Goal: Task Accomplishment & Management: Manage account settings

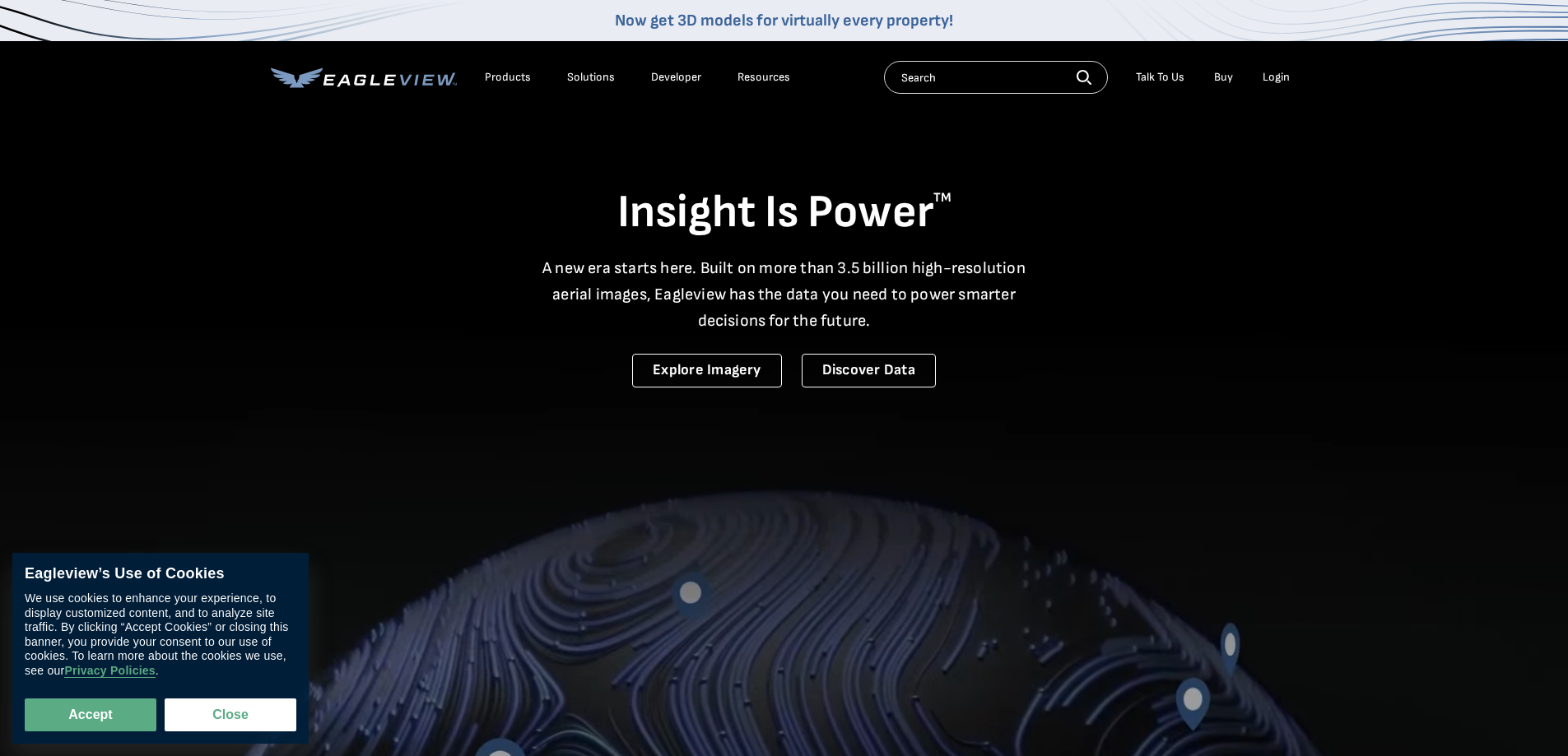
click at [1272, 76] on div "Login" at bounding box center [1276, 77] width 27 height 15
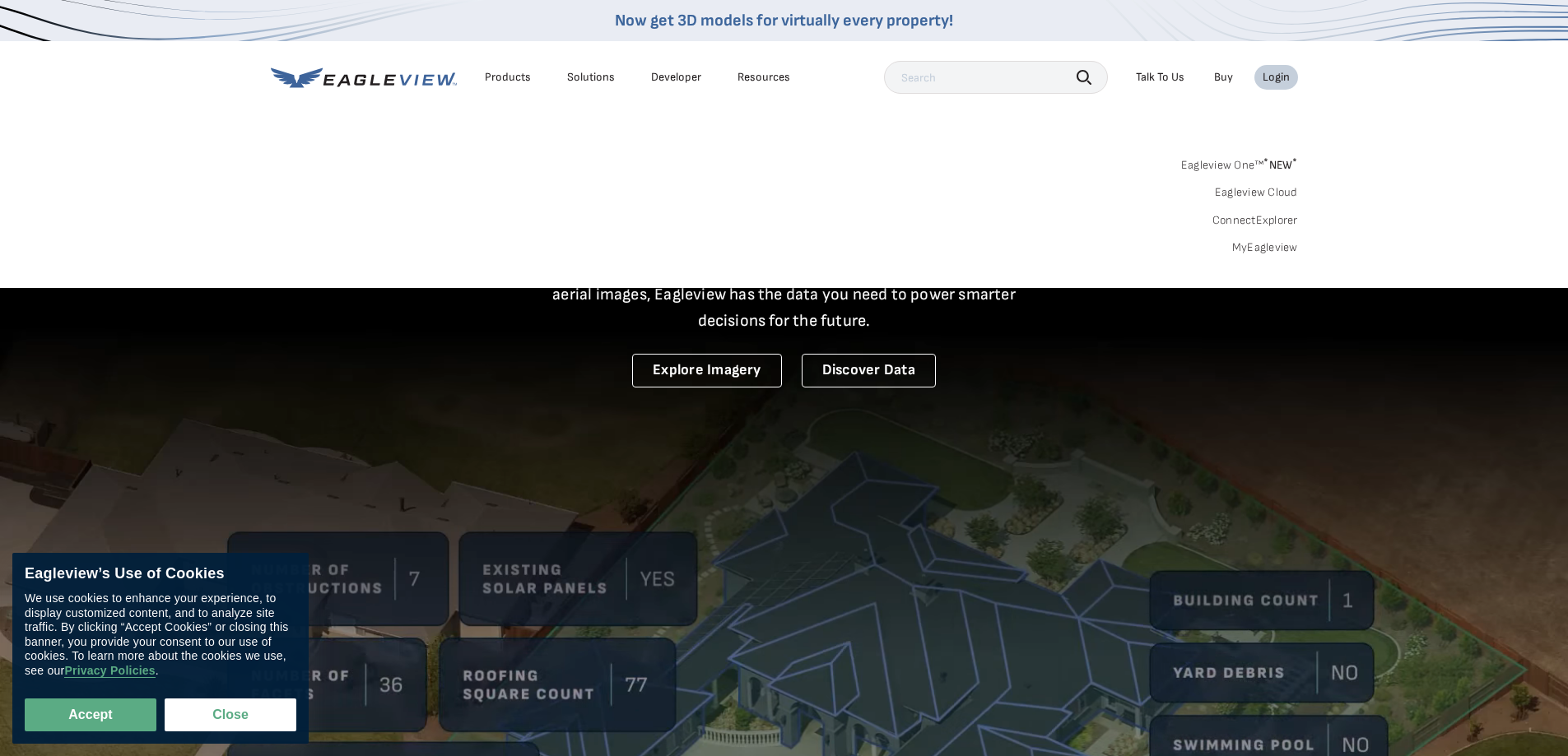
click at [1240, 163] on link "Eagleview One™ * NEW *" at bounding box center [1239, 162] width 117 height 19
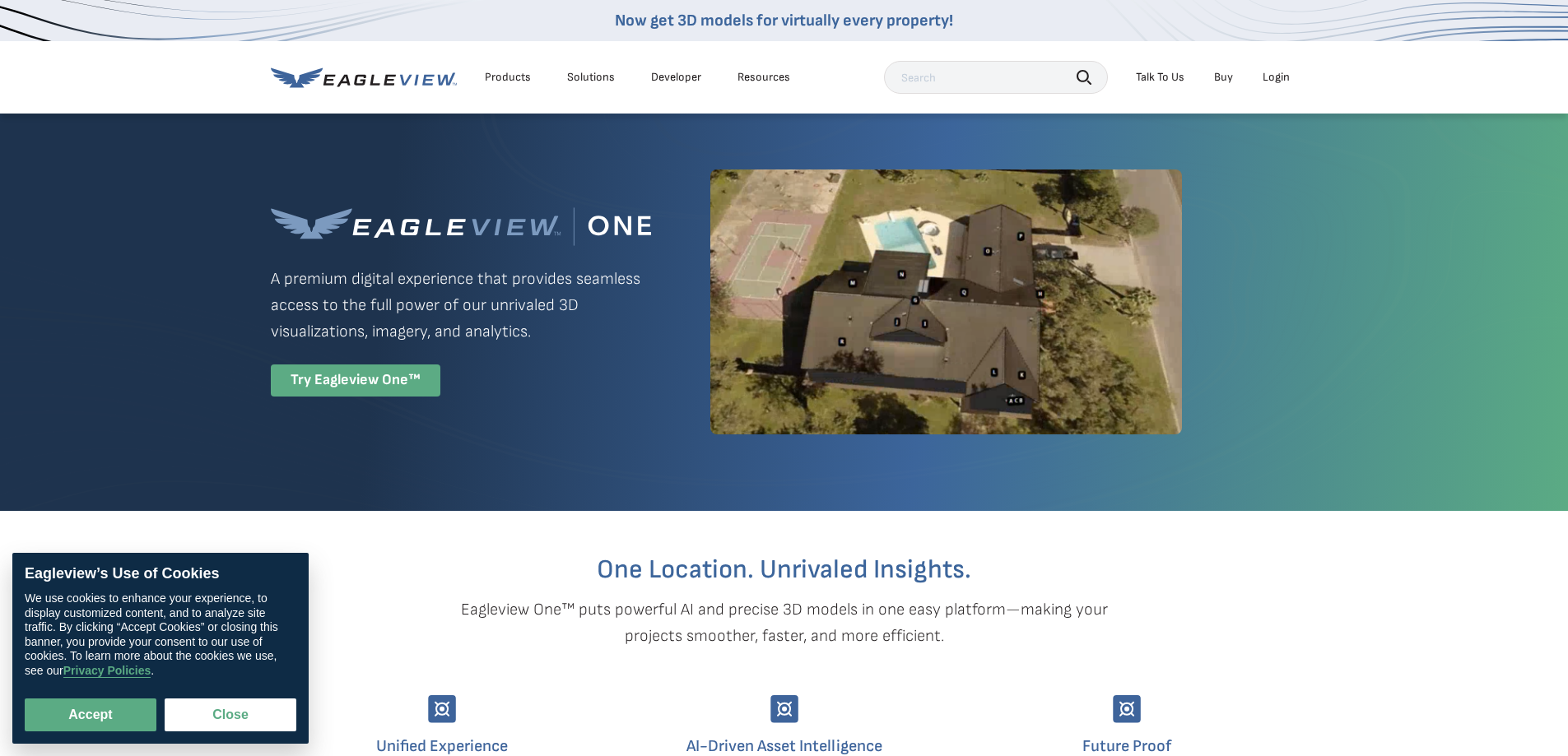
click at [393, 384] on div "Try Eagleview One™" at bounding box center [355, 380] width 169 height 32
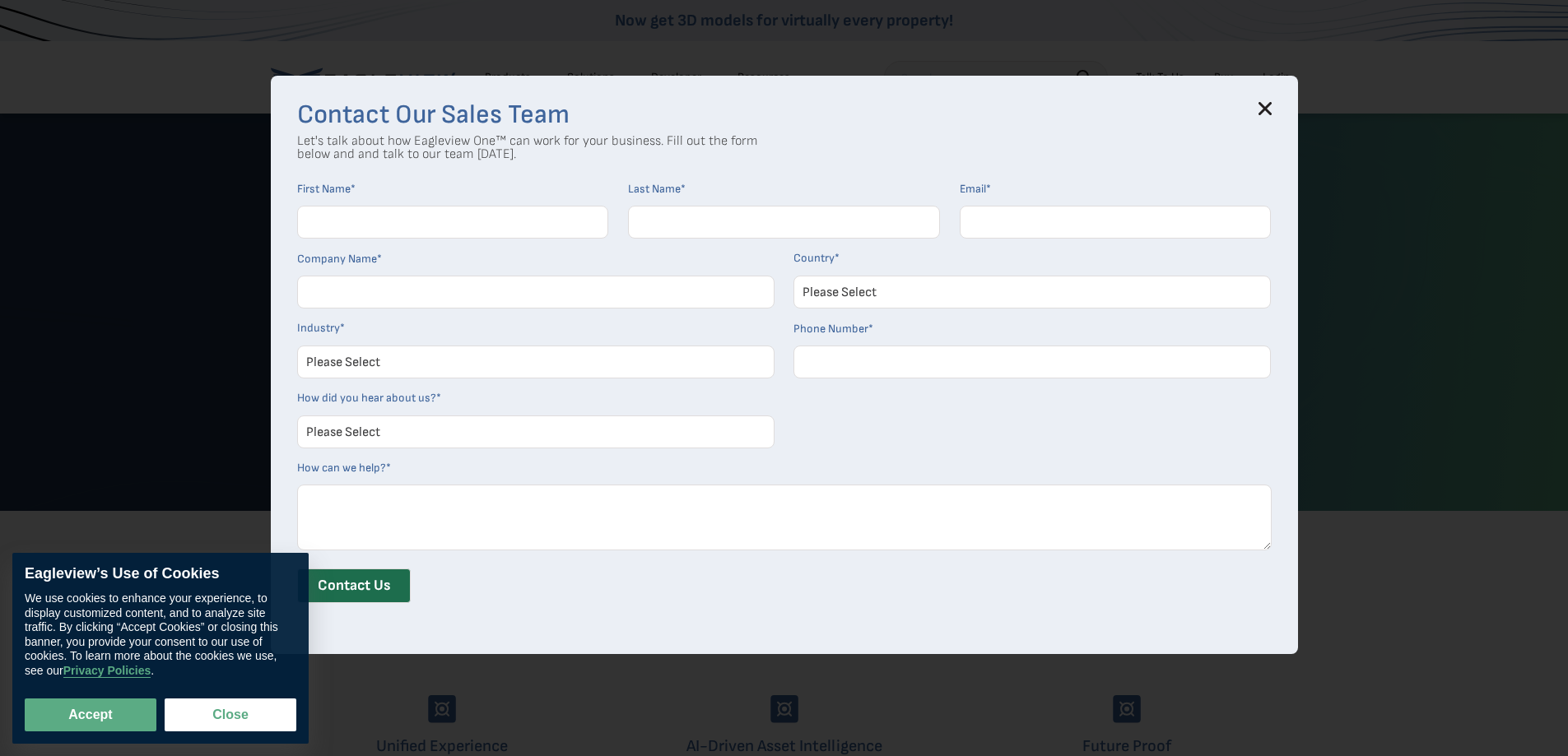
click at [1263, 105] on h3 "Contact Our Sales Team" at bounding box center [784, 115] width 975 height 27
click at [1278, 105] on div "Contact Our Sales Team Let's talk about how Eagleview One™ can work for your bu…" at bounding box center [785, 365] width 1028 height 579
click at [1266, 105] on icon at bounding box center [1264, 108] width 11 height 11
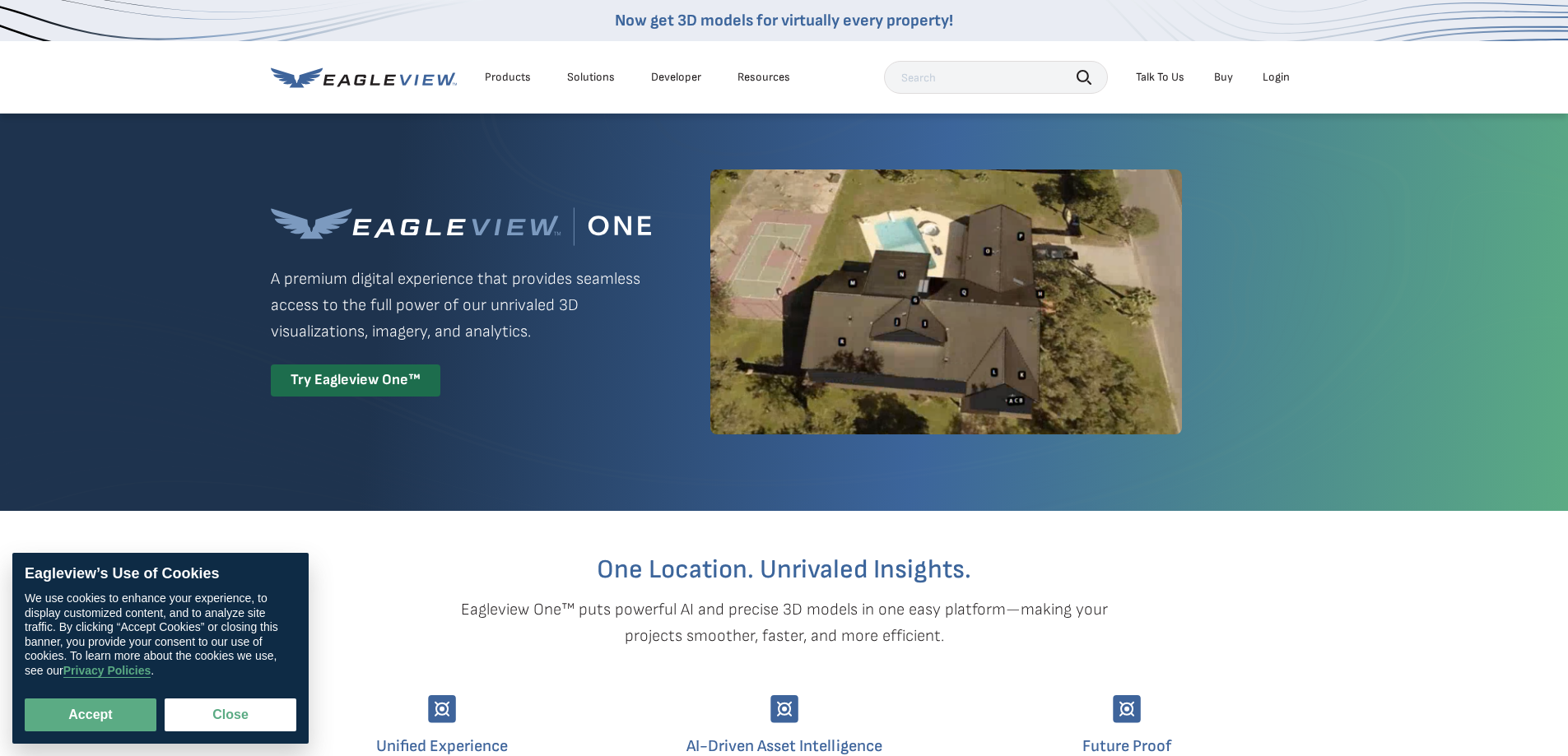
click at [1271, 81] on div "Login" at bounding box center [1276, 77] width 27 height 15
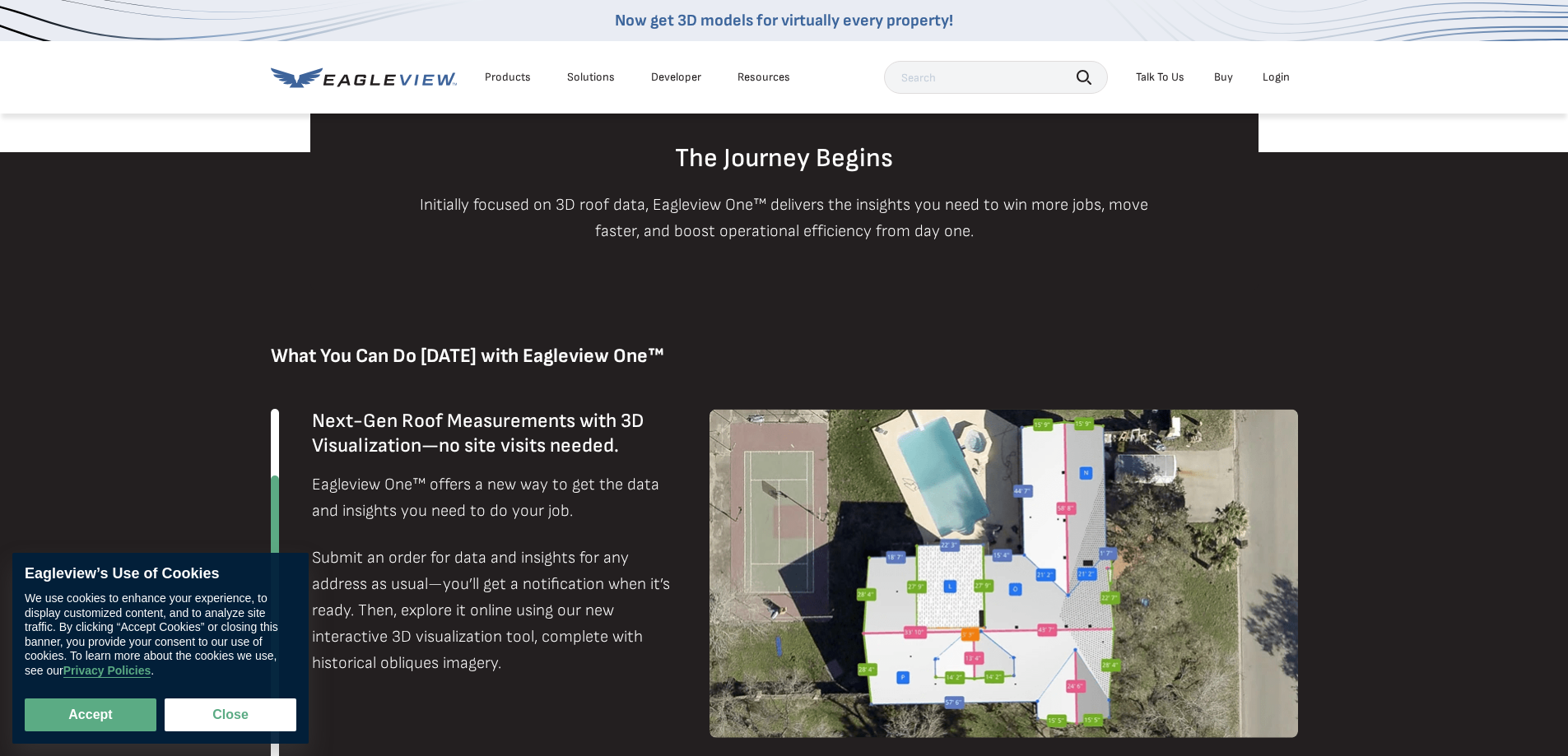
scroll to position [1070, 0]
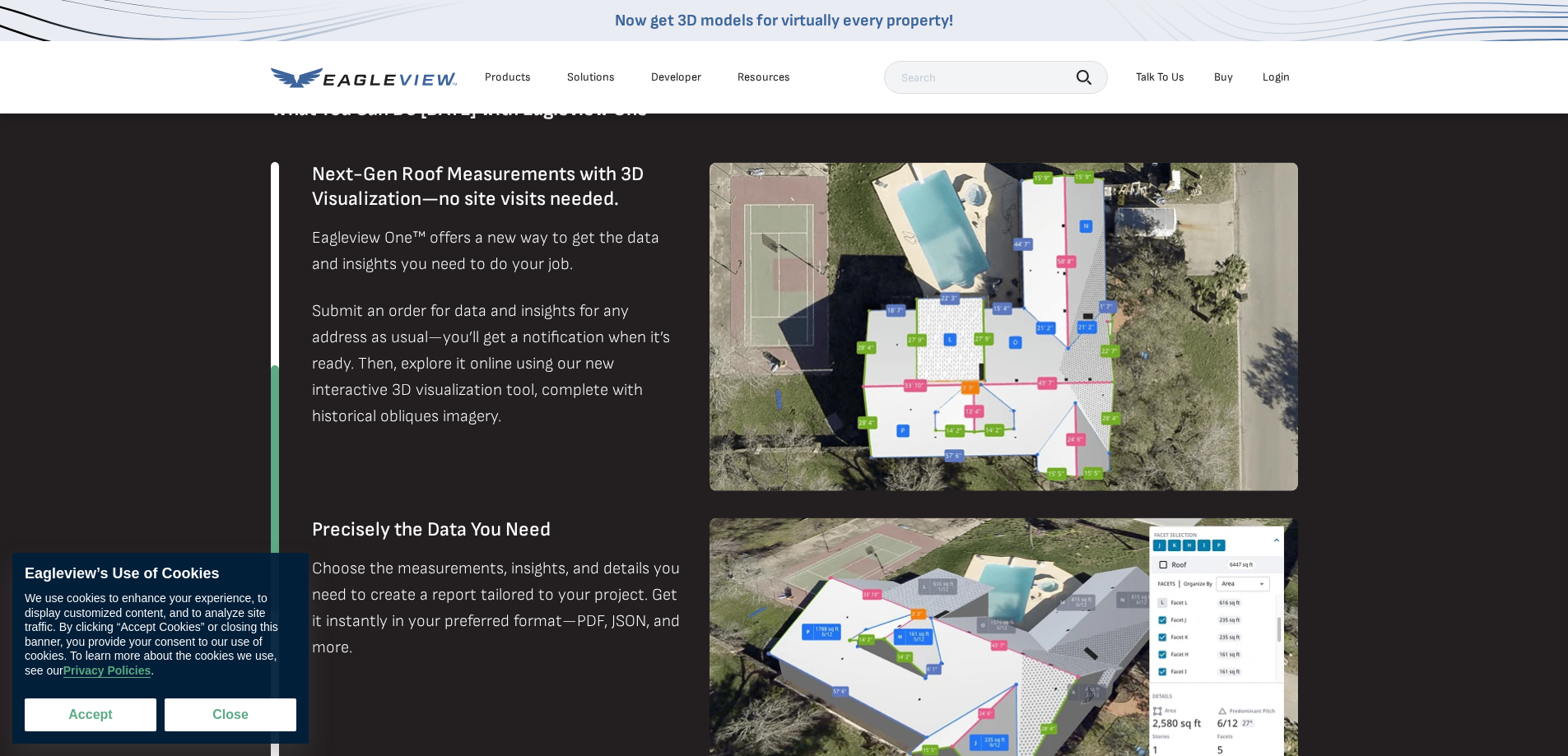
click at [68, 716] on button "Accept" at bounding box center [90, 714] width 132 height 33
checkbox input "true"
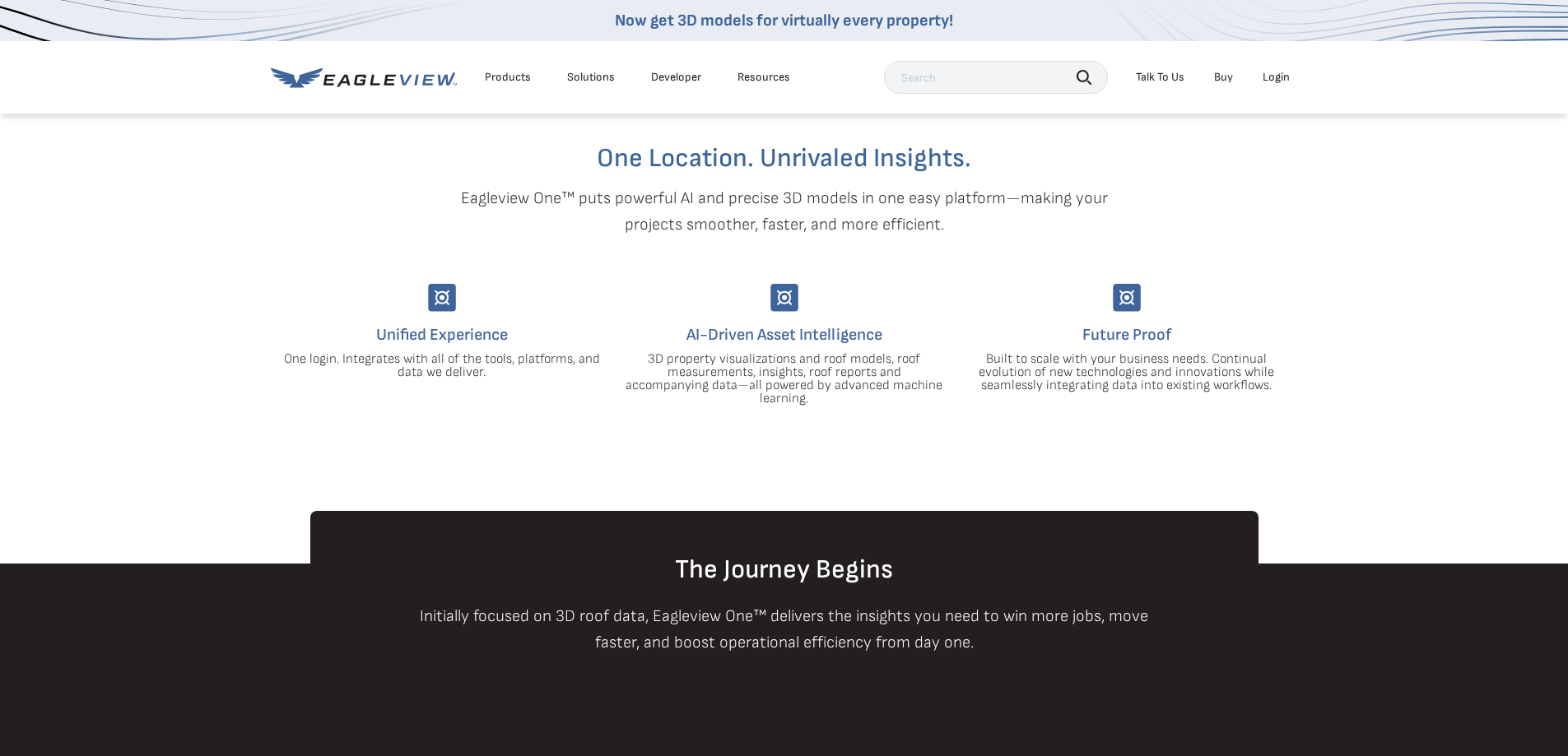
scroll to position [82, 0]
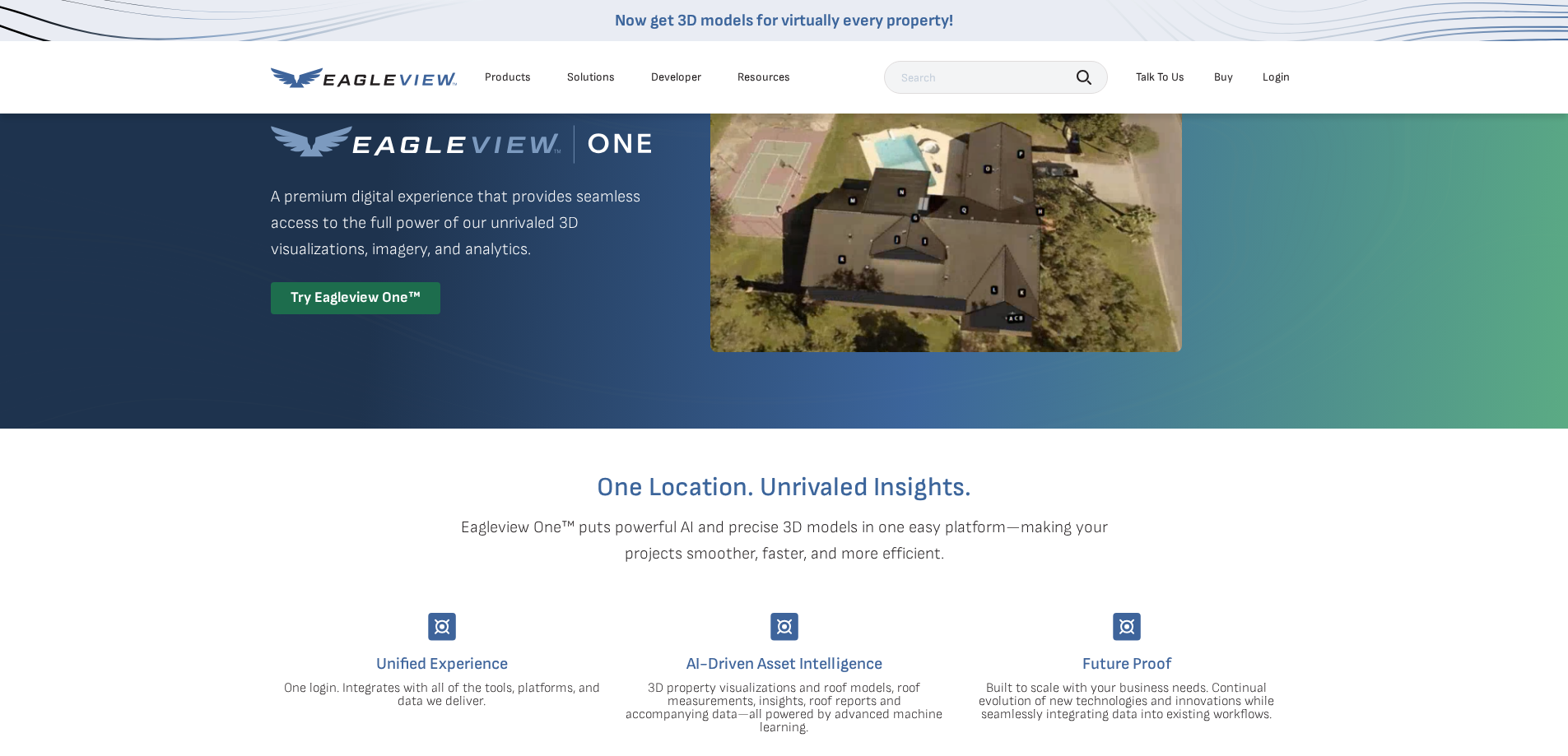
click at [1272, 76] on div "Login" at bounding box center [1276, 77] width 27 height 15
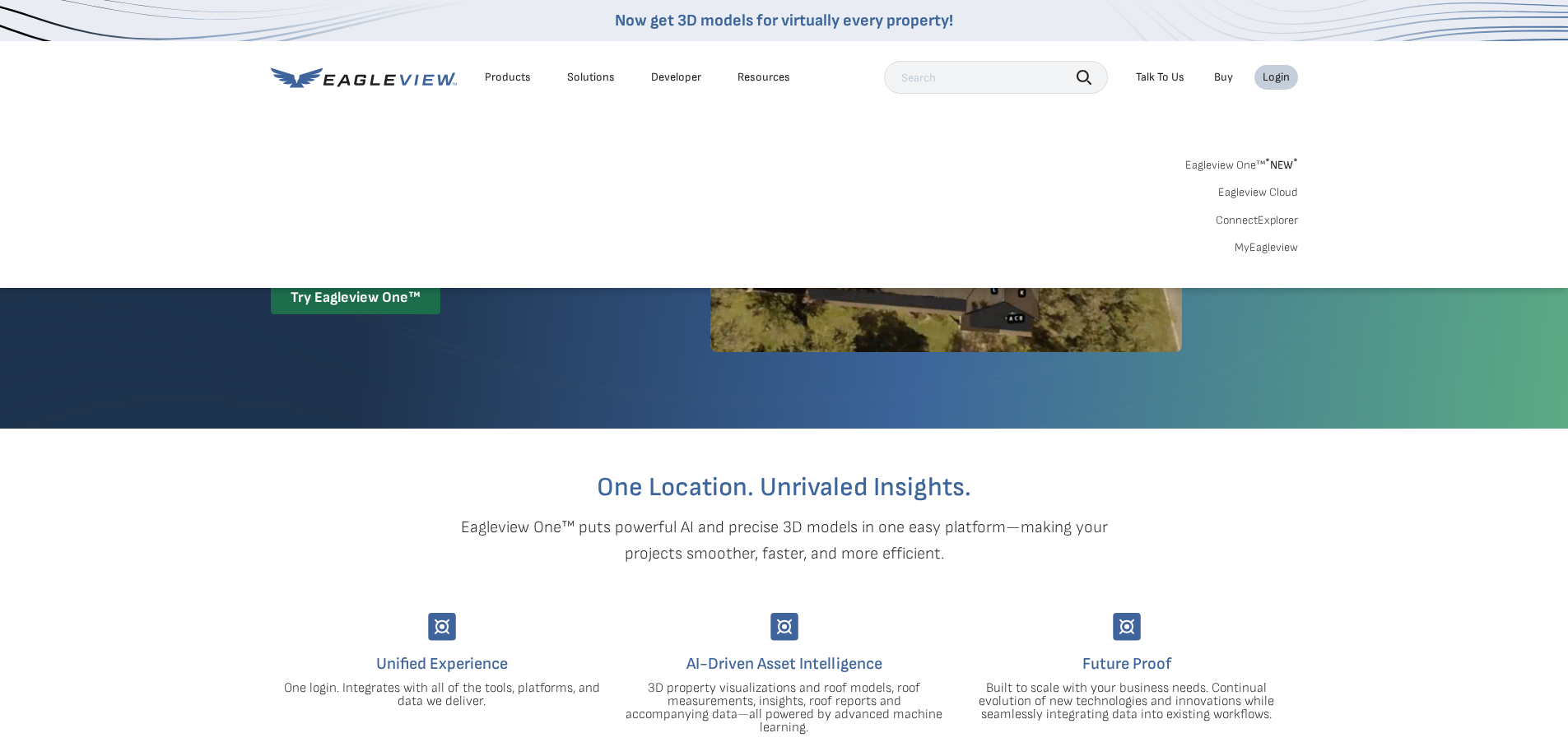
click at [1272, 252] on link "MyEagleview" at bounding box center [1266, 247] width 63 height 15
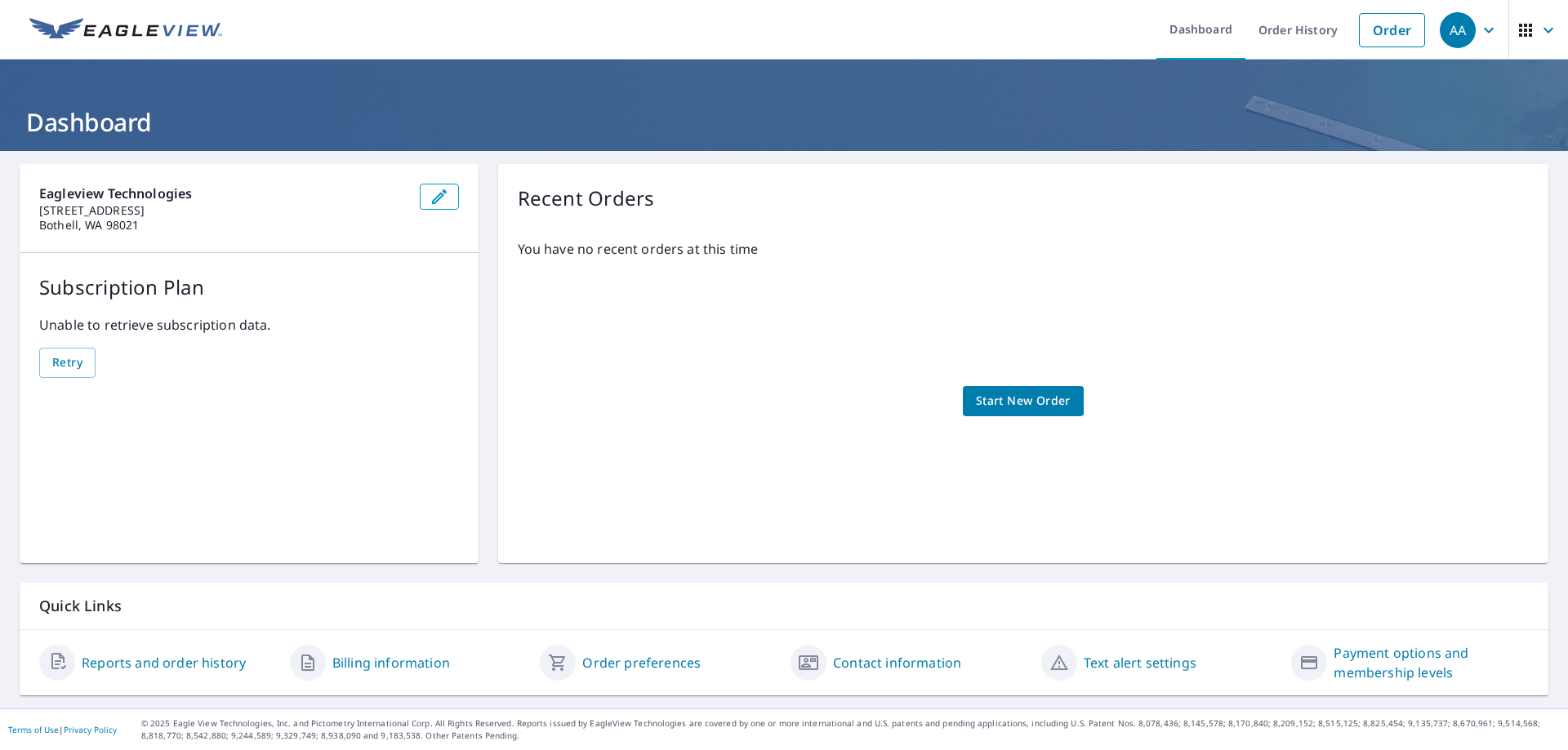
click at [135, 663] on link "Reports and order history" at bounding box center [163, 663] width 164 height 20
